Goal: Navigation & Orientation: Find specific page/section

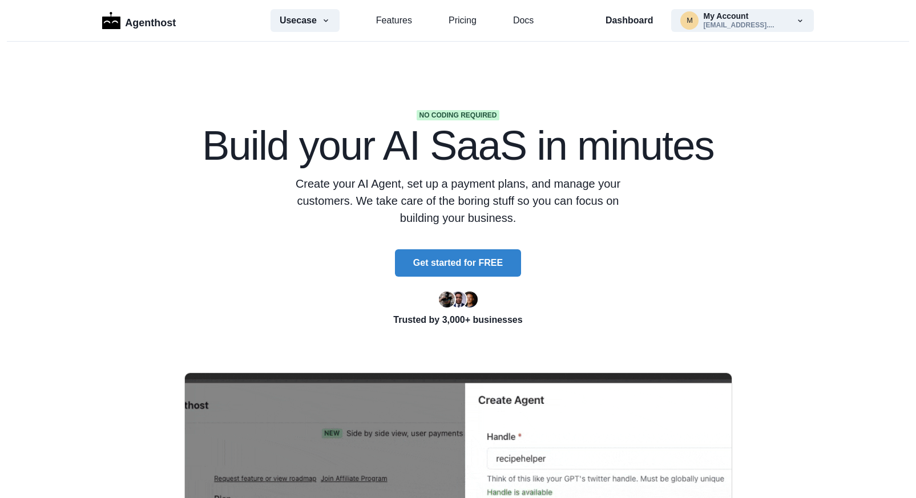
scroll to position [228, 0]
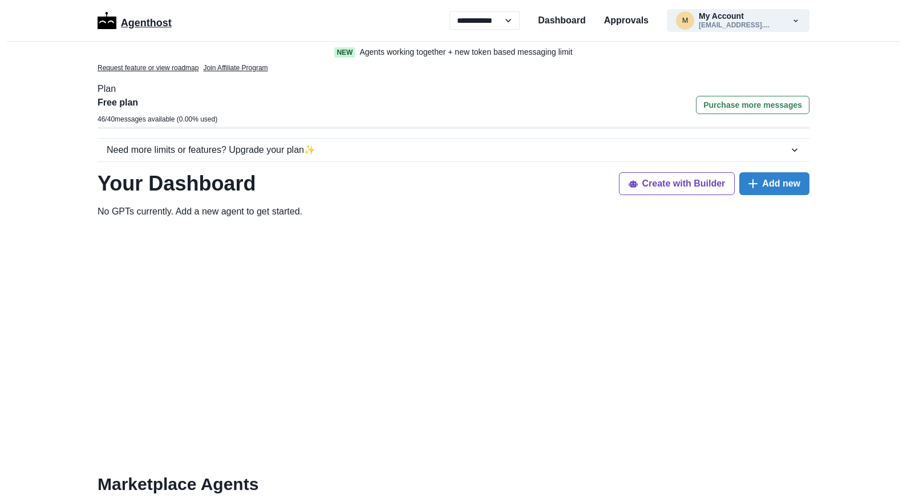
click at [141, 21] on p "Agenthost" at bounding box center [146, 21] width 51 height 20
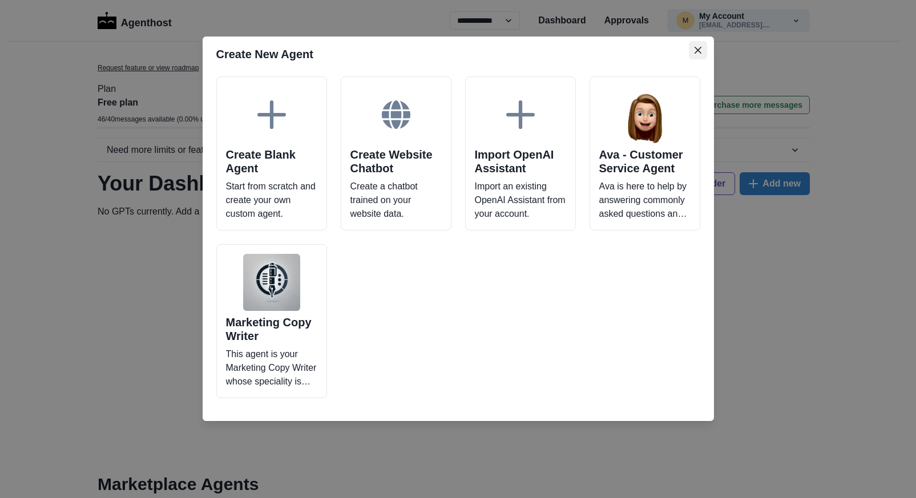
click at [693, 49] on button "Close" at bounding box center [698, 50] width 18 height 18
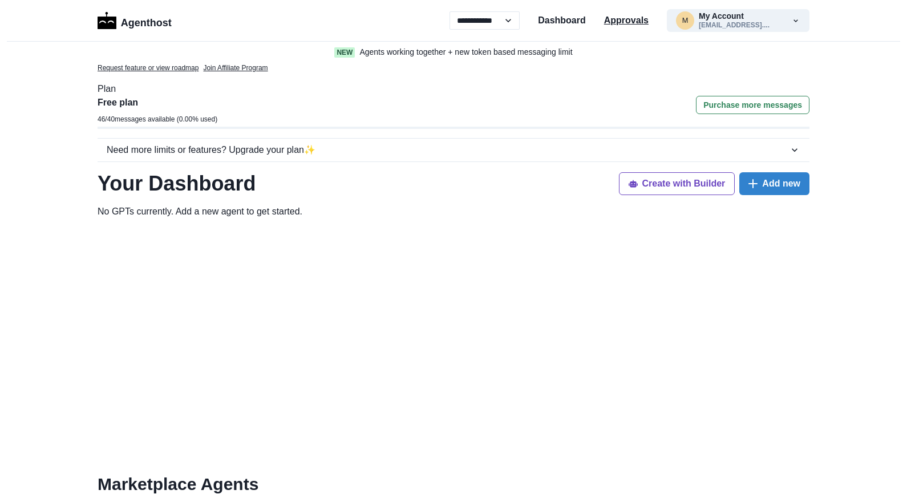
click at [620, 22] on p "Approvals" at bounding box center [626, 21] width 45 height 14
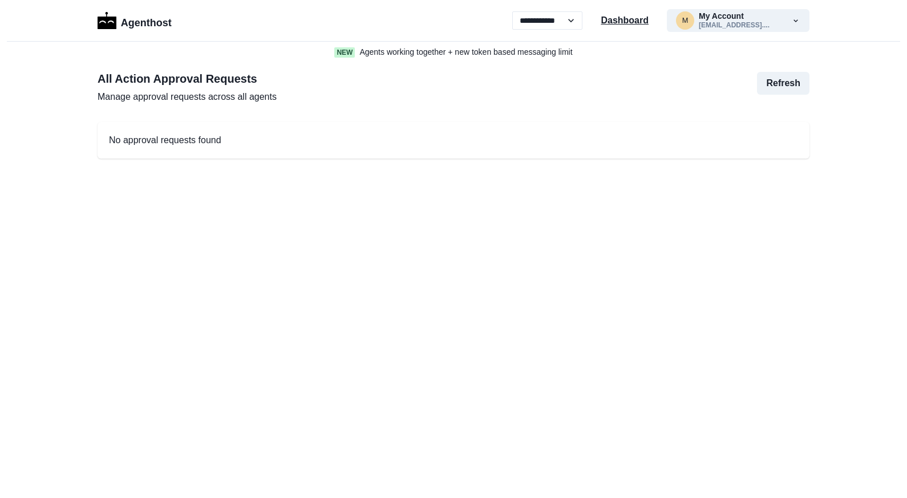
click at [622, 22] on p "Dashboard" at bounding box center [625, 21] width 48 height 14
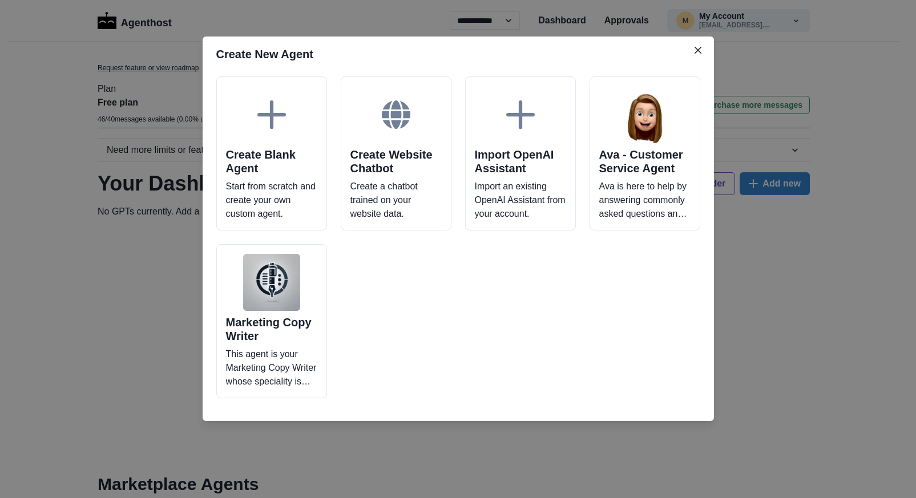
click at [711, 57] on header "Create New Agent" at bounding box center [458, 54] width 511 height 35
click at [701, 48] on icon "Close" at bounding box center [697, 50] width 7 height 7
